Goal: Find specific page/section: Find specific page/section

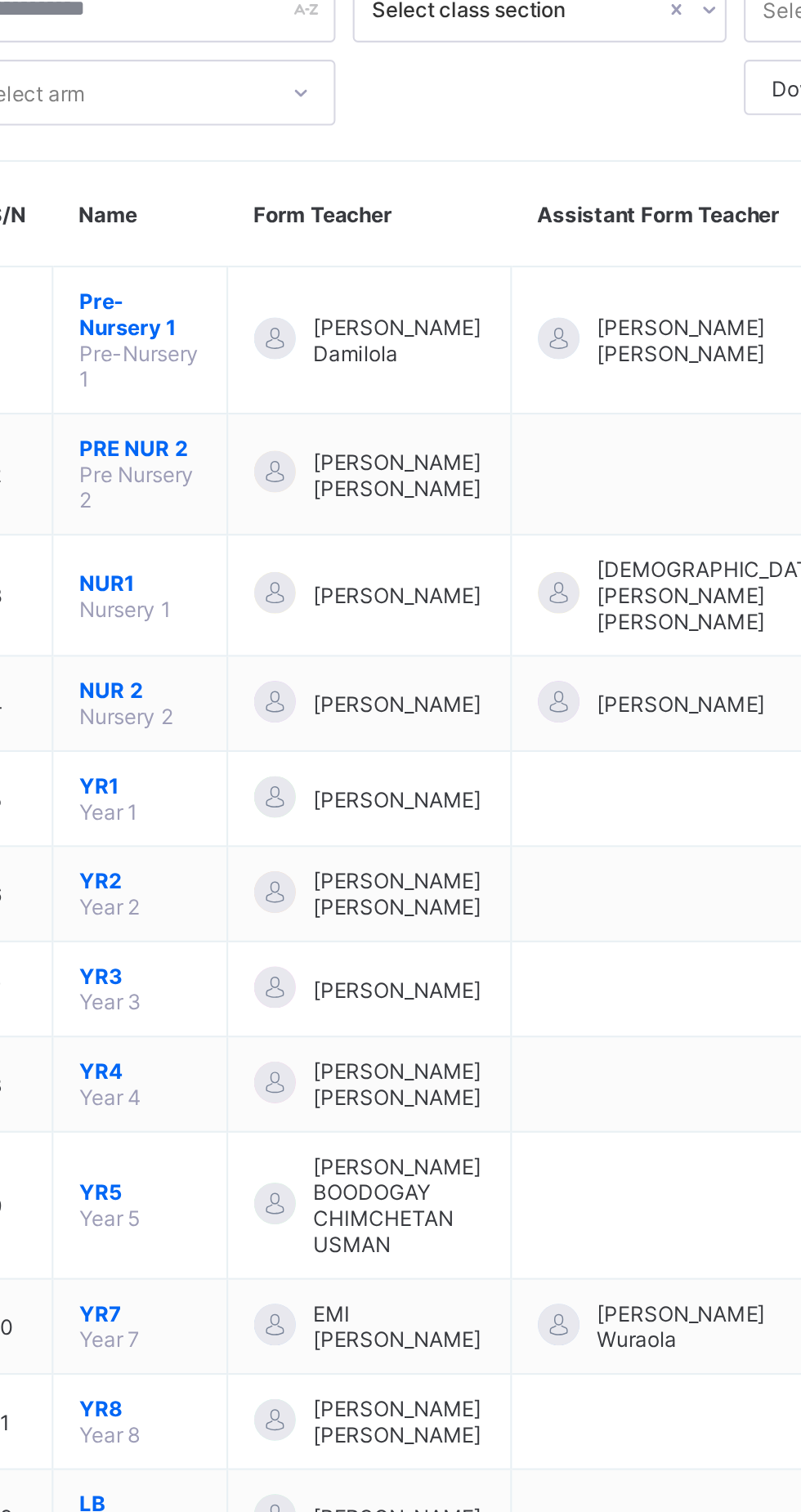
click at [295, 483] on span "YR1" at bounding box center [310, 488] width 57 height 12
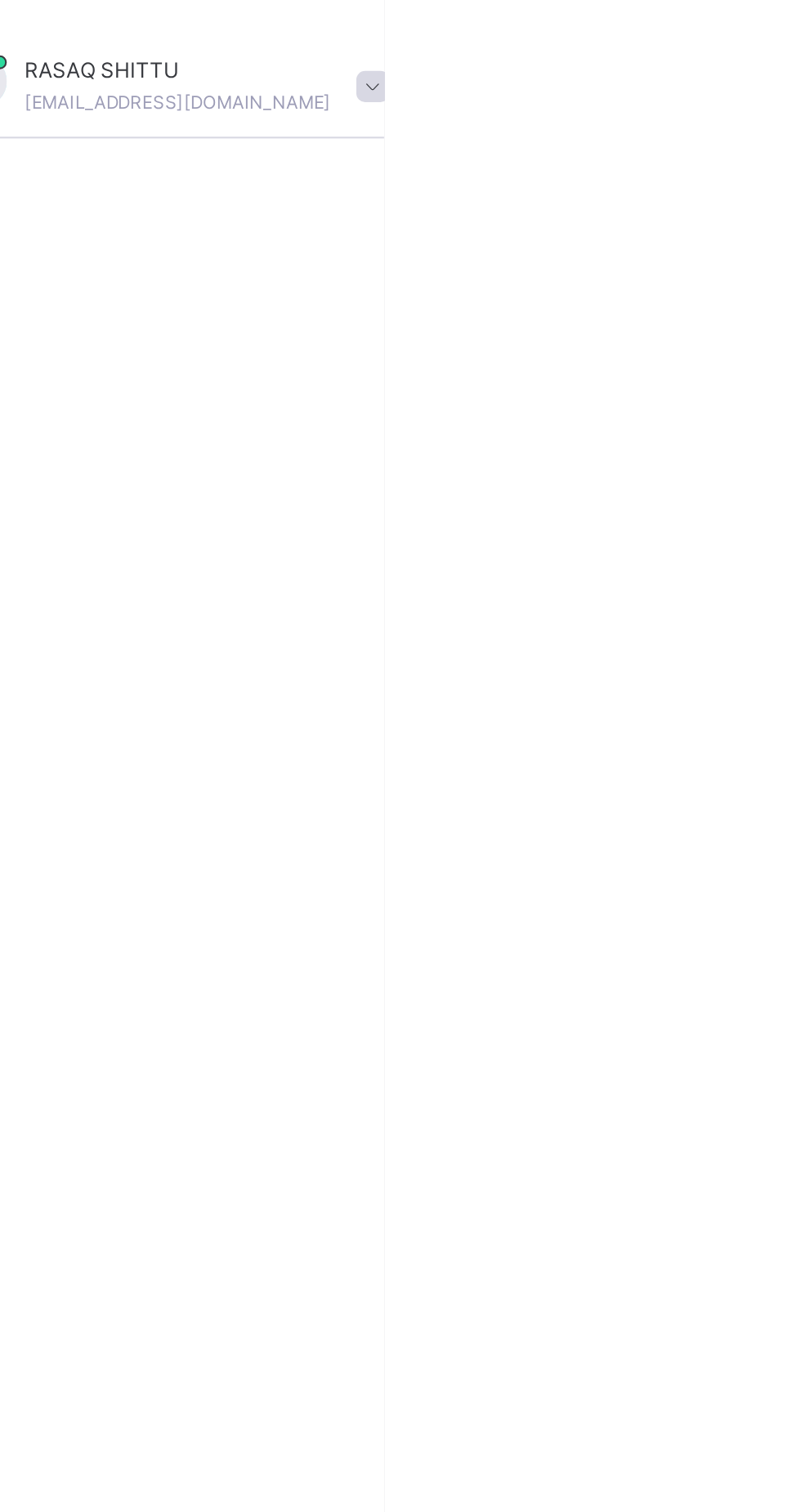
click at [788, 42] on span at bounding box center [794, 40] width 14 height 14
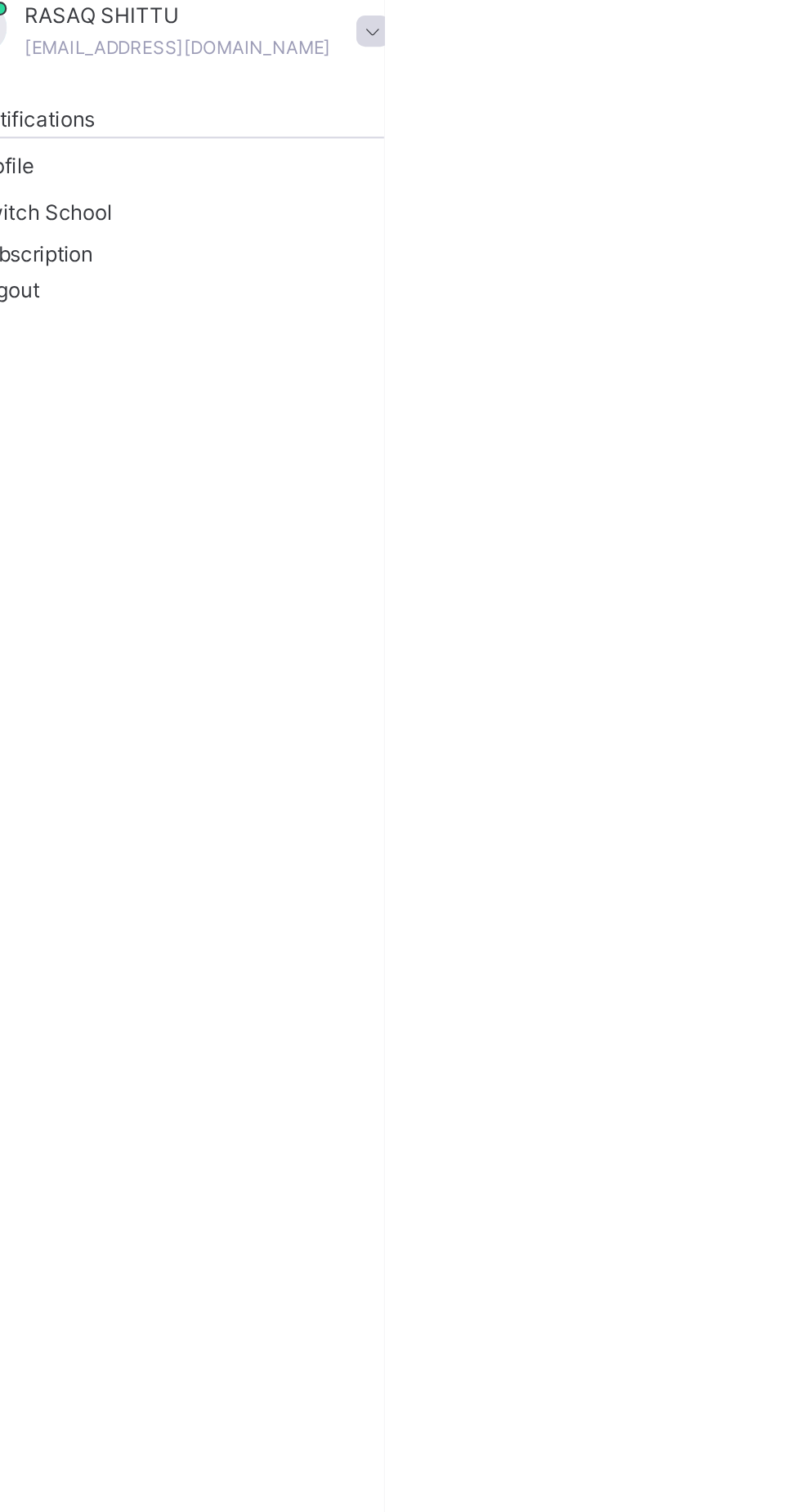
click at [638, 146] on span "Logout" at bounding box center [609, 137] width 56 height 17
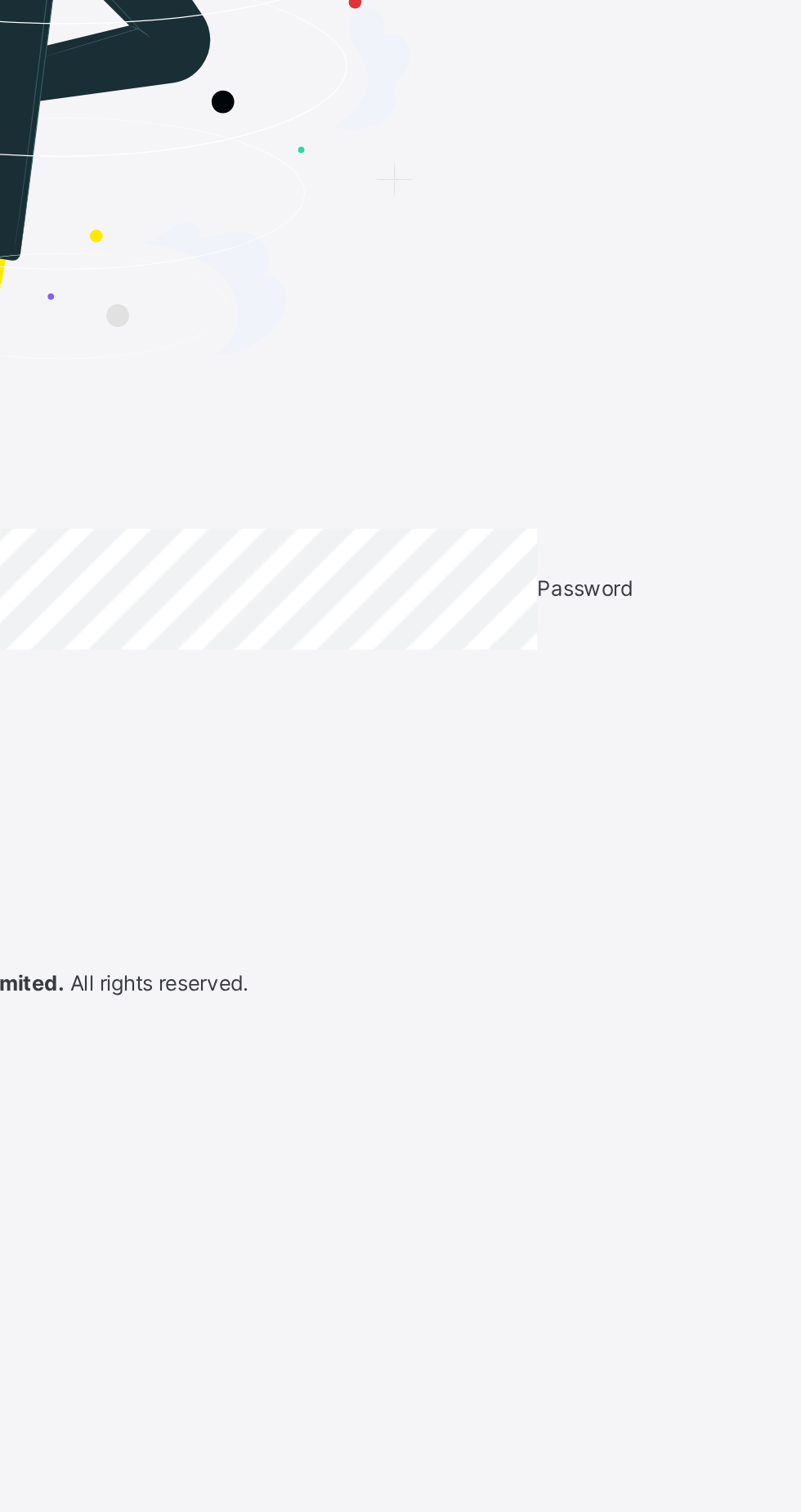
click at [98, 499] on input "email" at bounding box center [49, 490] width 98 height 14
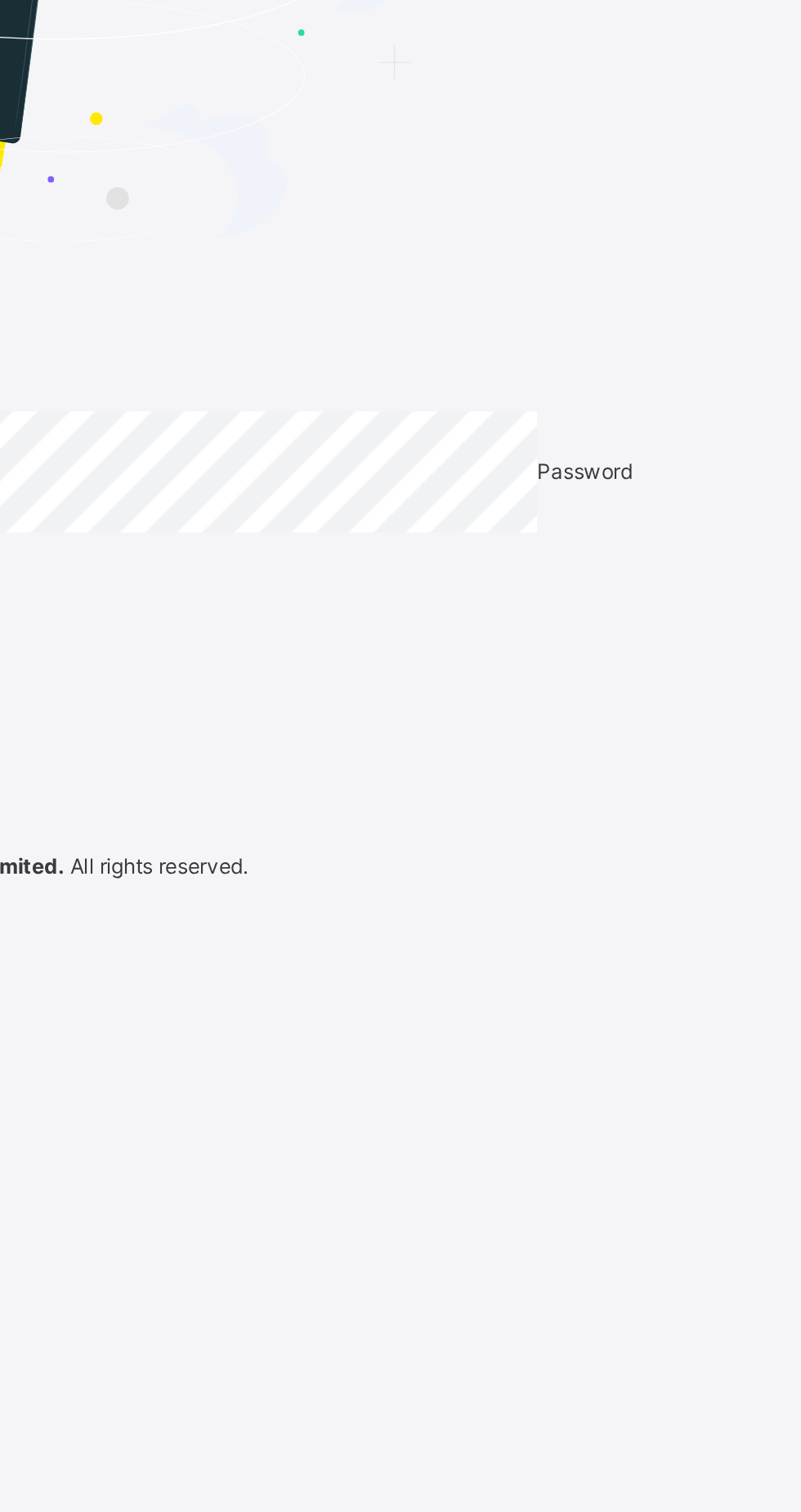
type input "**********"
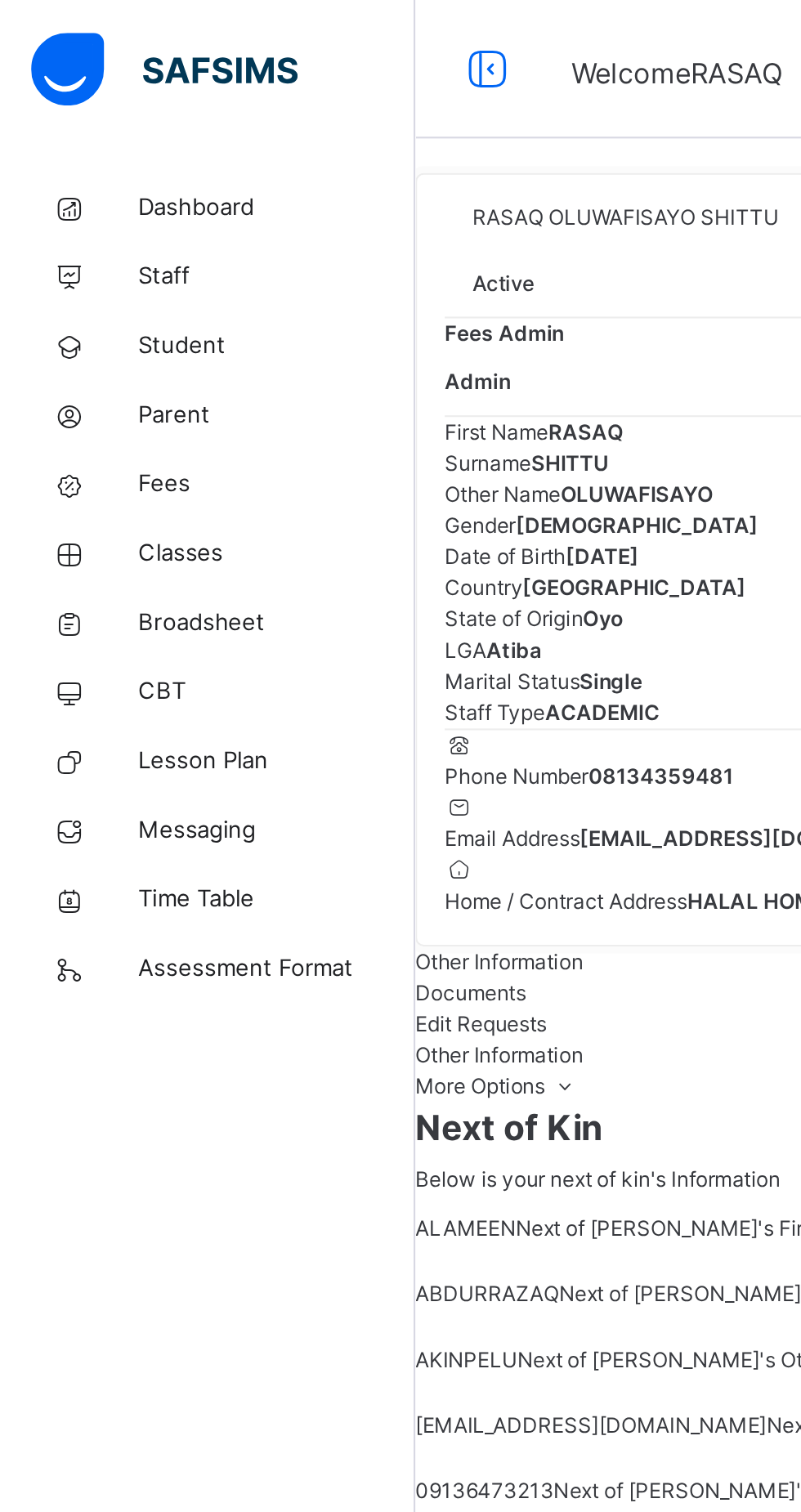
click at [80, 256] on span "Classes" at bounding box center [131, 261] width 131 height 16
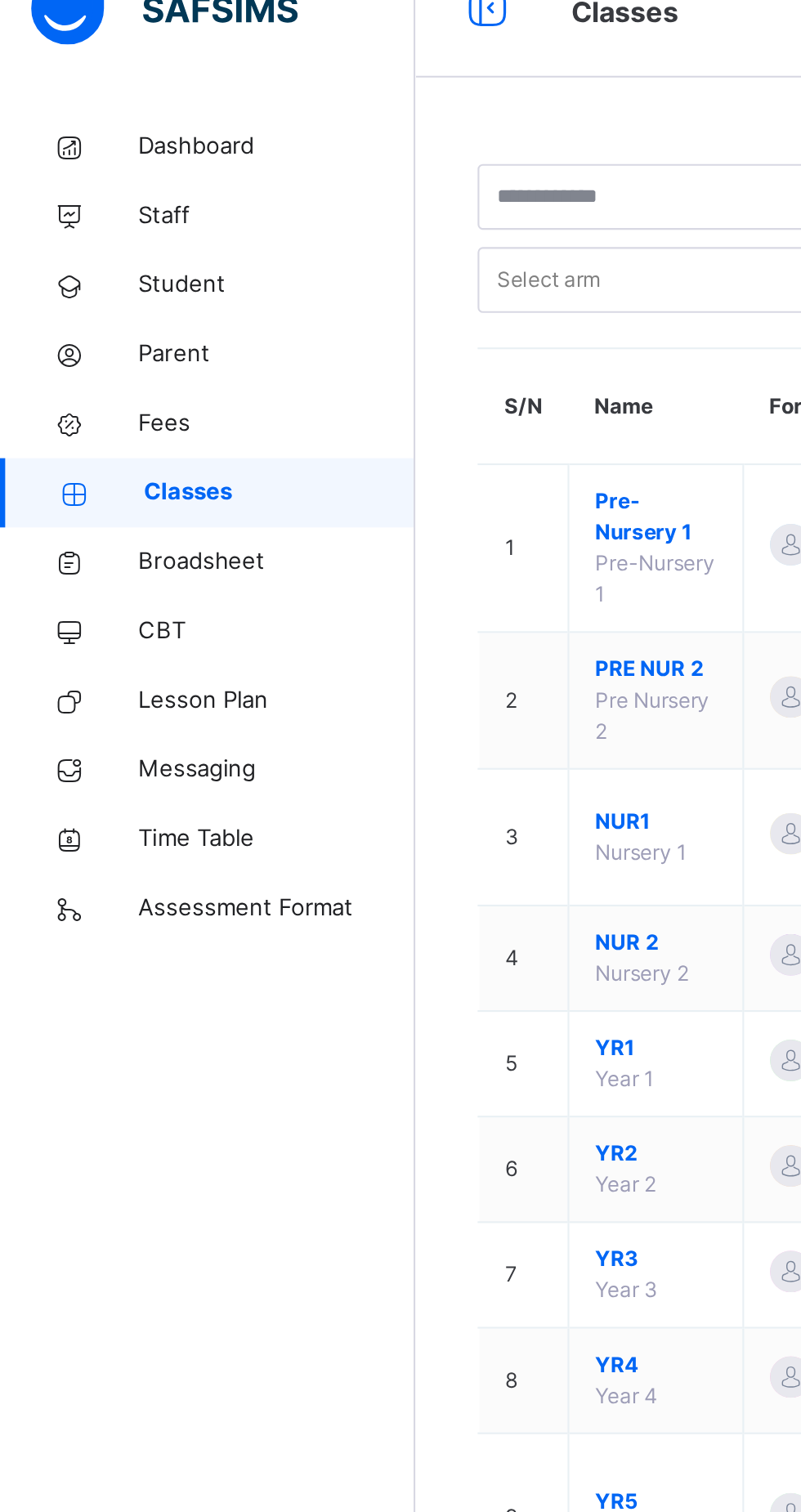
click at [288, 523] on span "YR1" at bounding box center [310, 524] width 57 height 14
